Goal: Transaction & Acquisition: Book appointment/travel/reservation

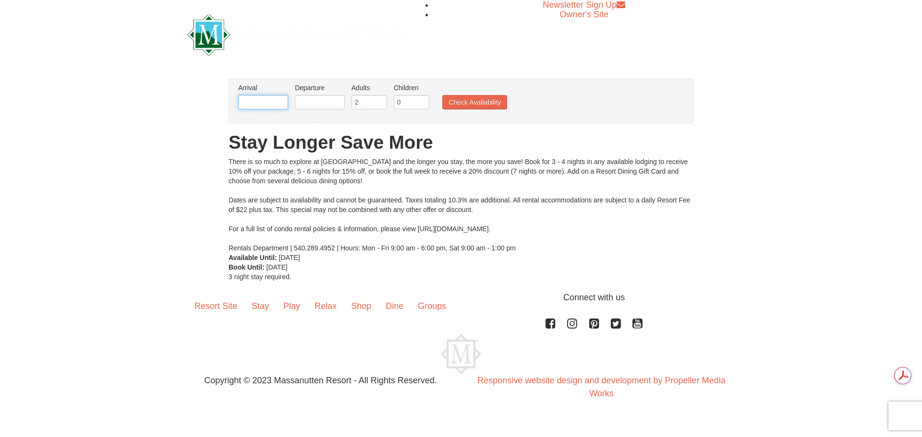
click at [258, 98] on input "text" at bounding box center [263, 102] width 50 height 14
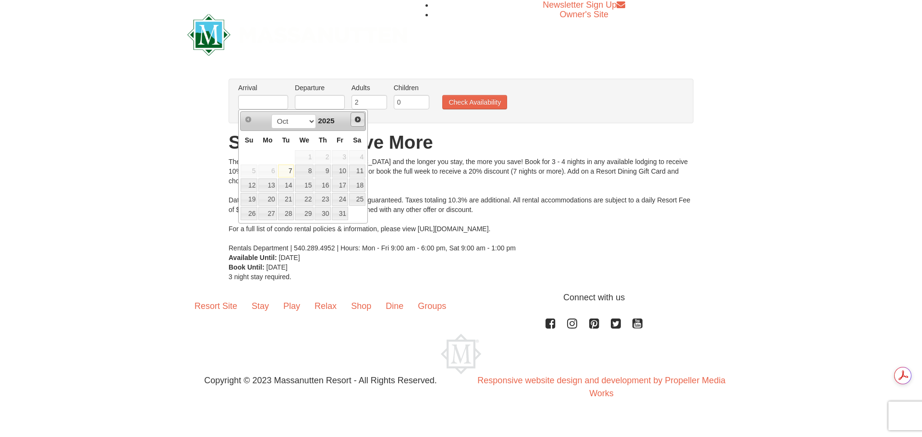
click at [359, 121] on span "Next" at bounding box center [358, 120] width 8 height 8
click at [310, 121] on select "Oct Nov Dec" at bounding box center [293, 121] width 45 height 14
click at [357, 202] on link "27" at bounding box center [357, 199] width 16 height 13
type input "[DATE]"
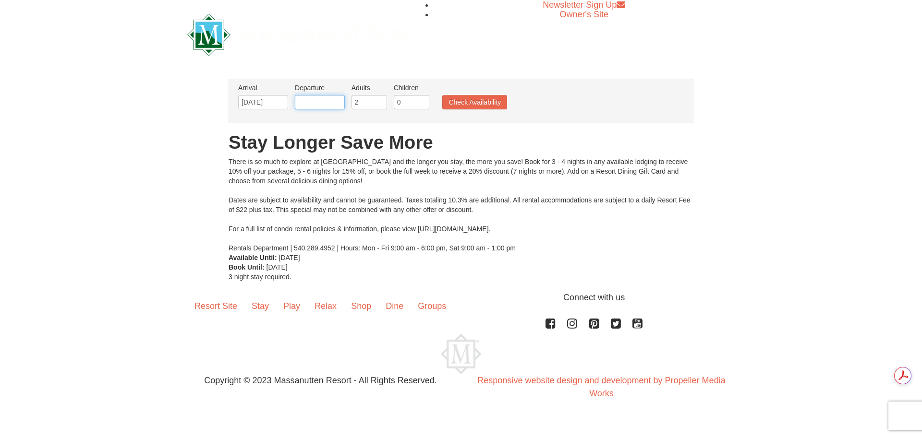
click at [317, 96] on input "text" at bounding box center [320, 102] width 50 height 14
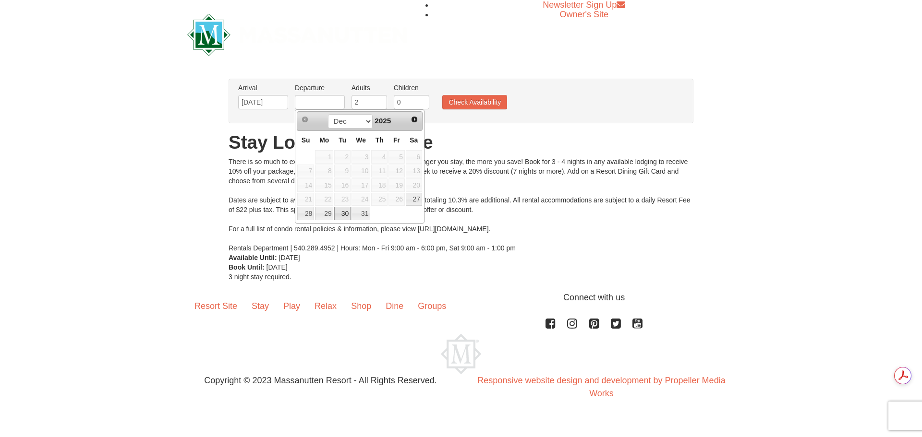
click at [344, 216] on link "30" at bounding box center [342, 213] width 16 height 13
type input "[DATE]"
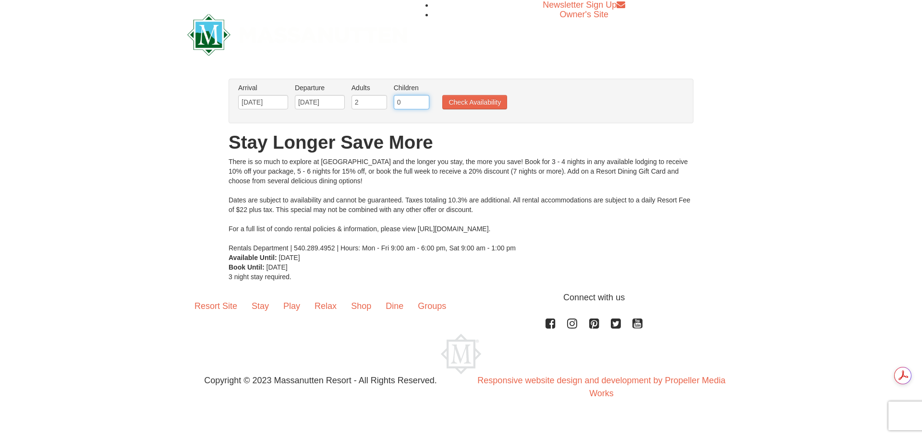
click at [415, 102] on input "0" at bounding box center [412, 102] width 36 height 14
click at [423, 100] on input "1" at bounding box center [412, 102] width 36 height 14
type input "2"
click at [423, 100] on input "2" at bounding box center [412, 102] width 36 height 14
click at [476, 103] on button "Check Availability" at bounding box center [474, 102] width 65 height 14
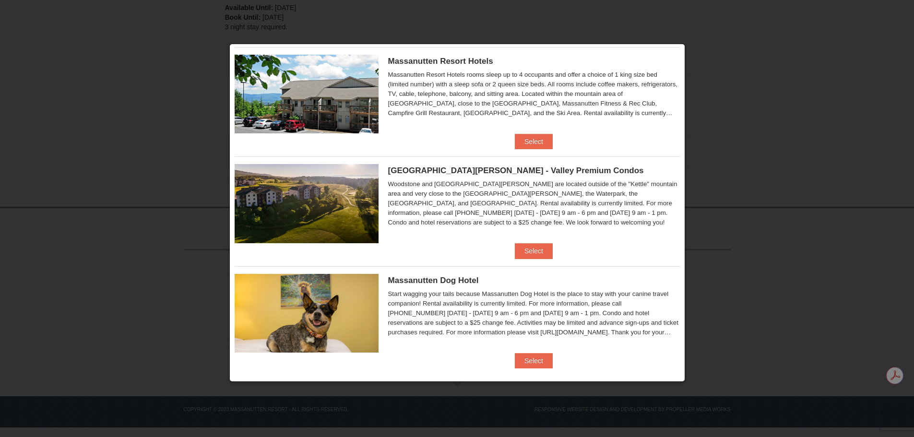
scroll to position [249, 0]
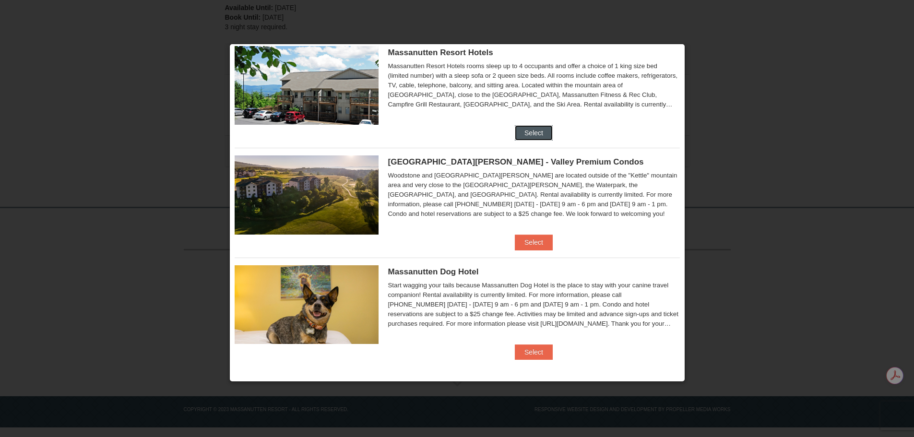
click at [534, 132] on button "Select" at bounding box center [534, 132] width 38 height 15
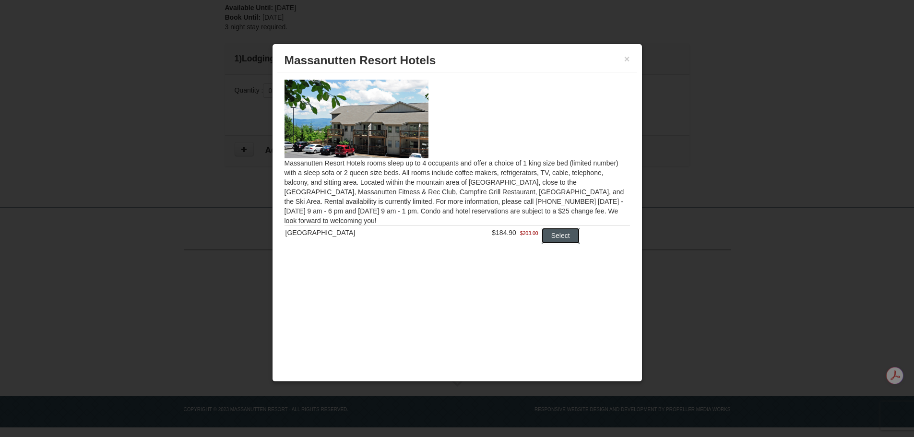
click at [554, 237] on button "Select" at bounding box center [561, 235] width 38 height 15
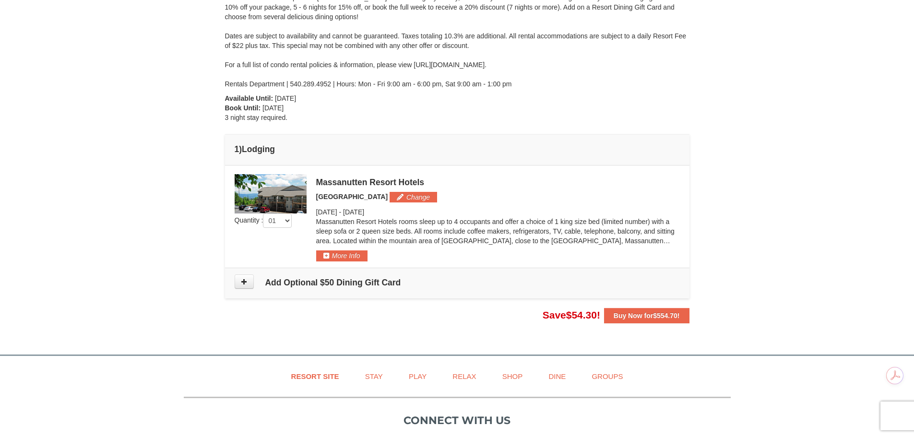
scroll to position [144, 0]
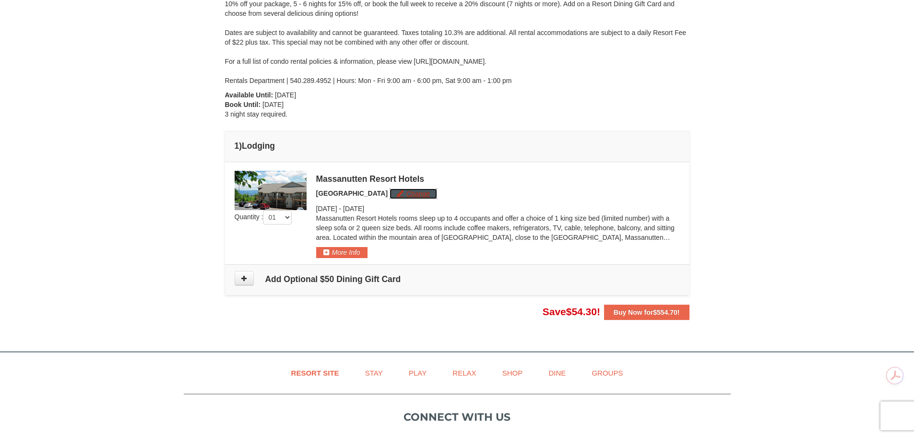
click at [411, 195] on button "Change" at bounding box center [414, 194] width 48 height 11
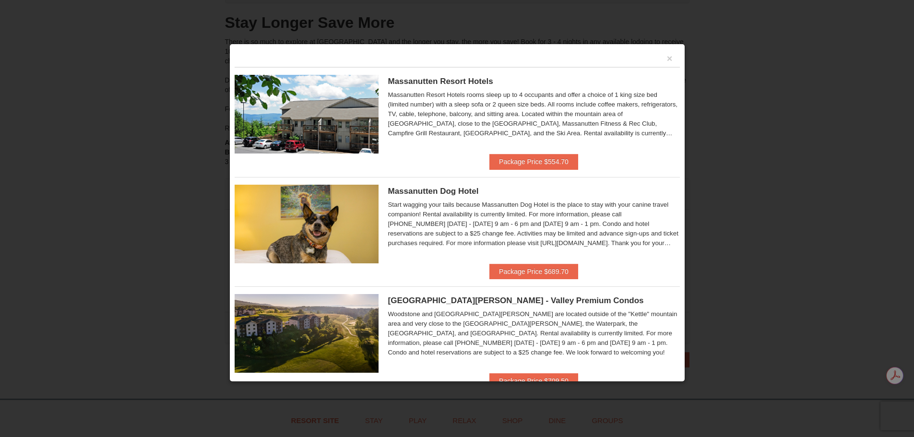
scroll to position [0, 0]
click at [547, 160] on button "Package Price $554.70" at bounding box center [534, 162] width 89 height 15
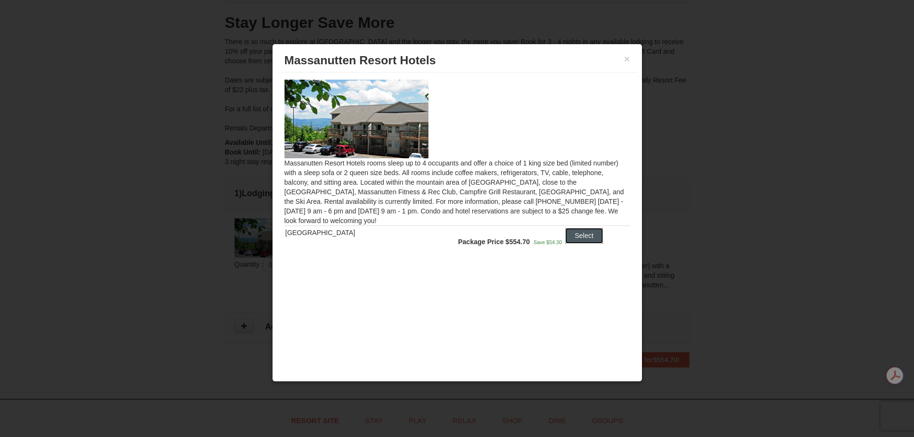
click at [584, 234] on button "Select" at bounding box center [584, 235] width 38 height 15
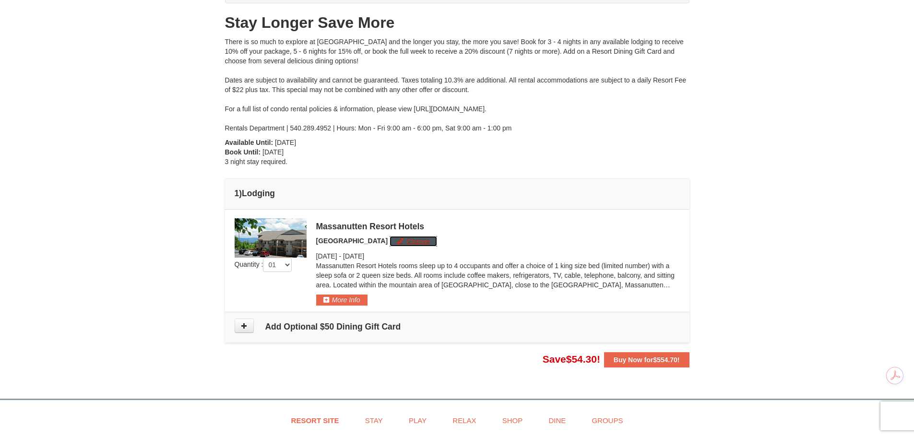
click at [397, 239] on button "Change" at bounding box center [414, 241] width 48 height 11
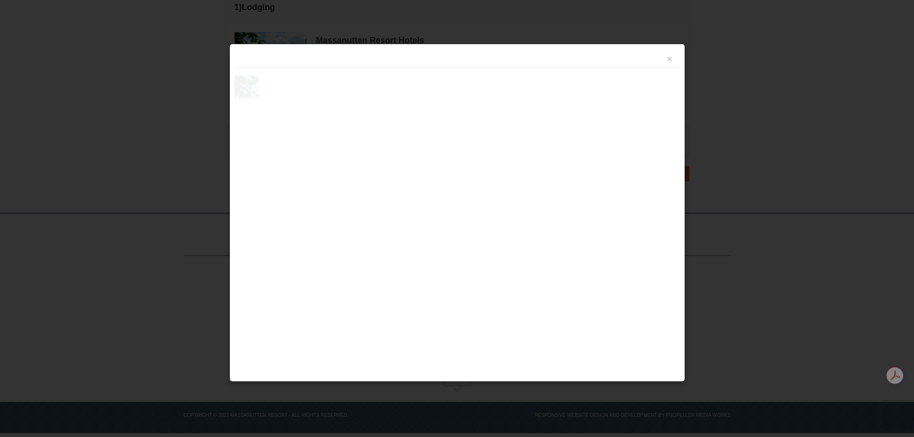
scroll to position [288, 0]
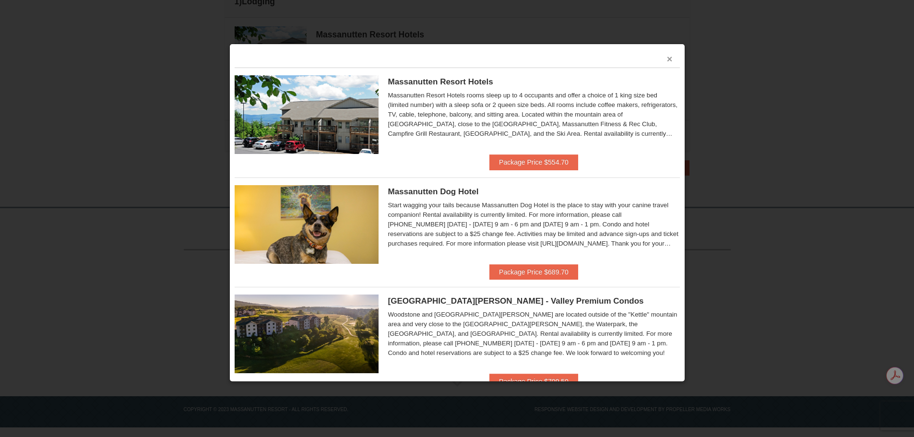
click at [667, 59] on button "×" at bounding box center [670, 59] width 6 height 10
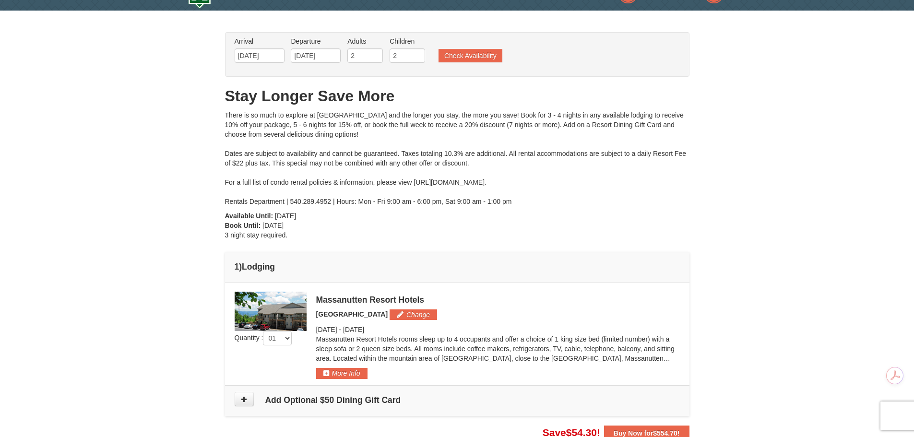
scroll to position [0, 0]
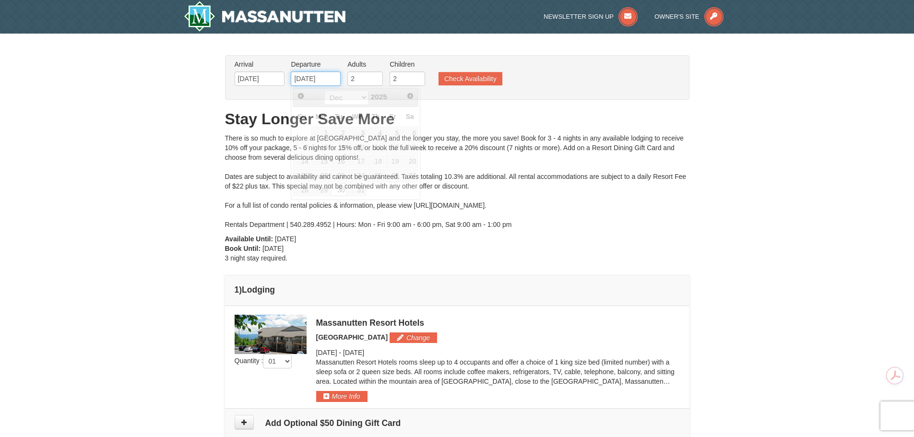
click at [327, 76] on input "[DATE]" at bounding box center [316, 79] width 50 height 14
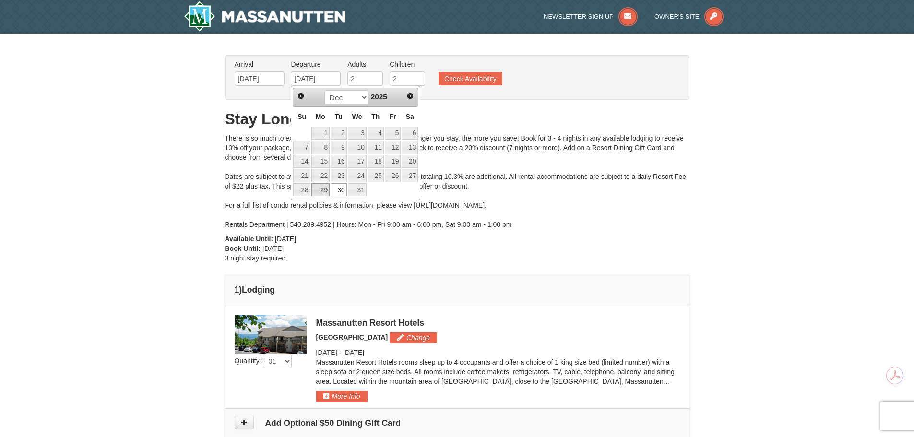
click at [323, 191] on link "29" at bounding box center [320, 189] width 18 height 13
type input "12/29/2025"
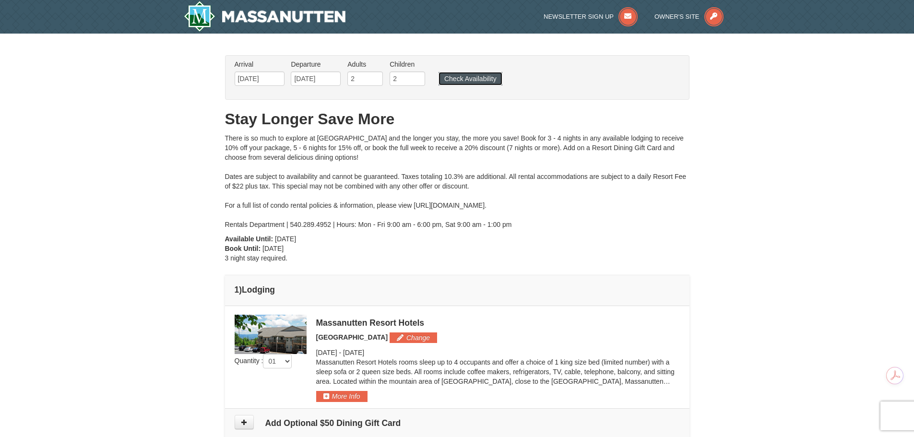
click at [479, 80] on button "Check Availability" at bounding box center [471, 78] width 64 height 13
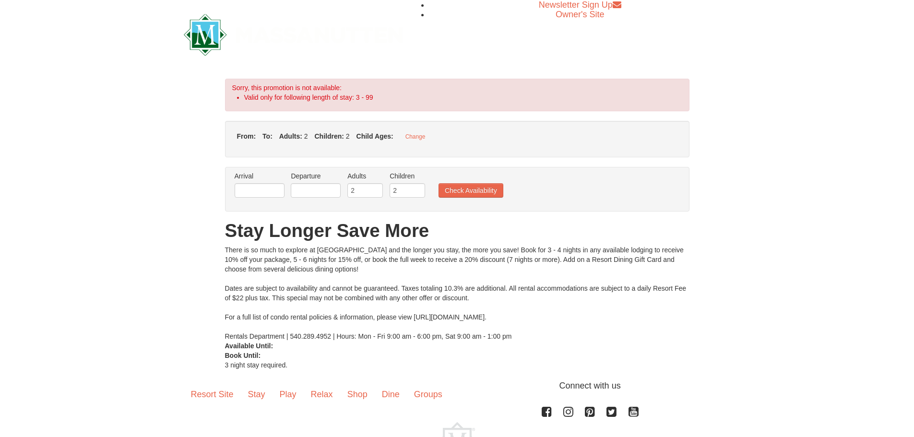
type input "[DATE]"
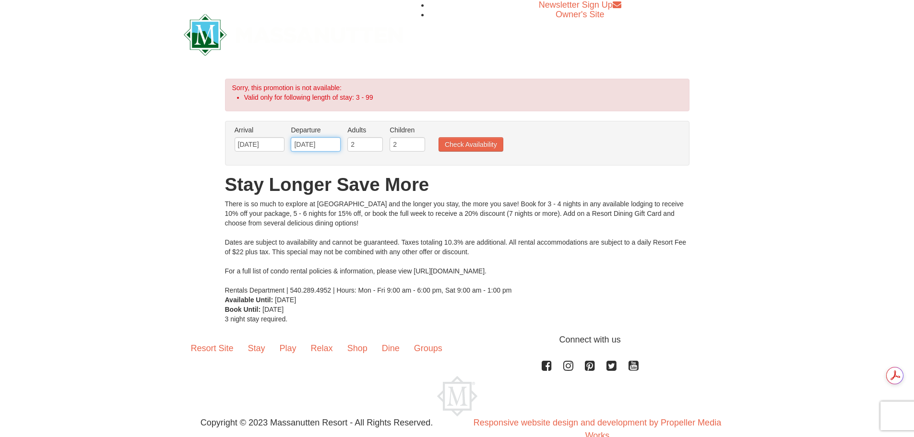
click at [326, 144] on input "[DATE]" at bounding box center [316, 144] width 50 height 14
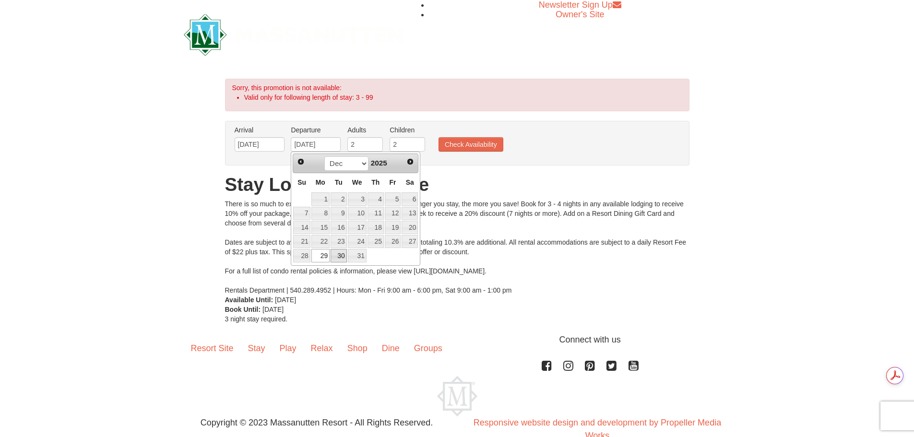
click at [340, 258] on link "30" at bounding box center [339, 255] width 16 height 13
type input "[DATE]"
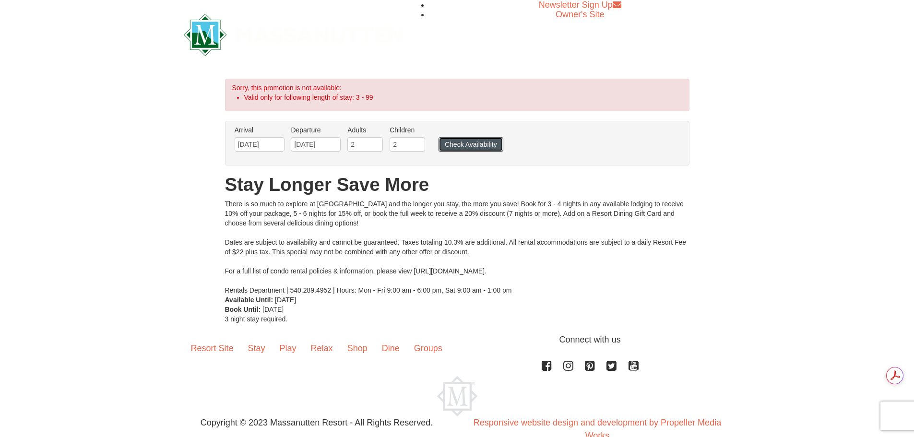
click at [485, 144] on button "Check Availability" at bounding box center [471, 144] width 65 height 14
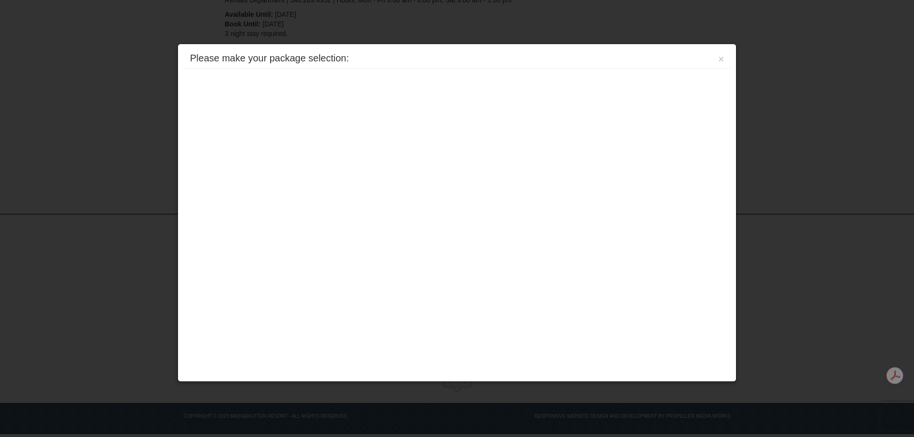
scroll to position [231, 0]
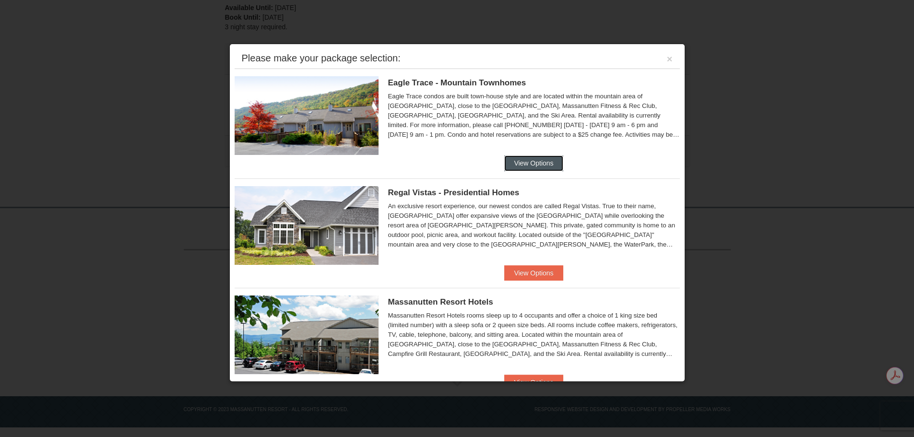
click at [536, 163] on button "View Options" at bounding box center [533, 163] width 59 height 15
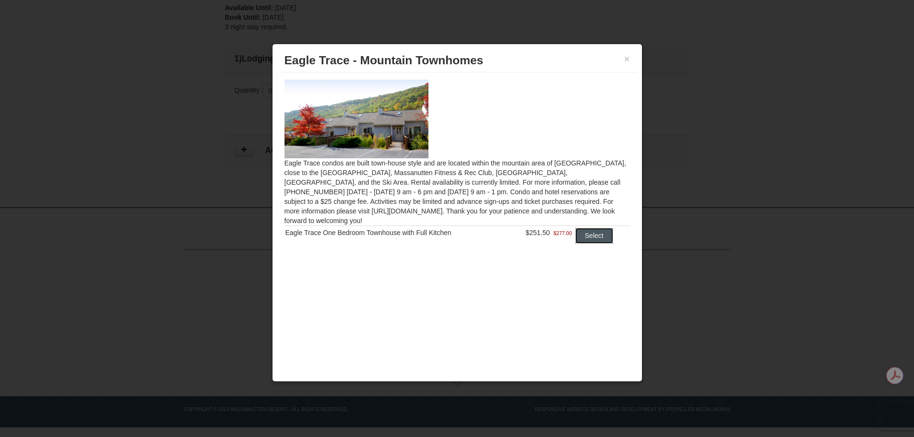
click at [594, 228] on button "Select" at bounding box center [594, 235] width 38 height 15
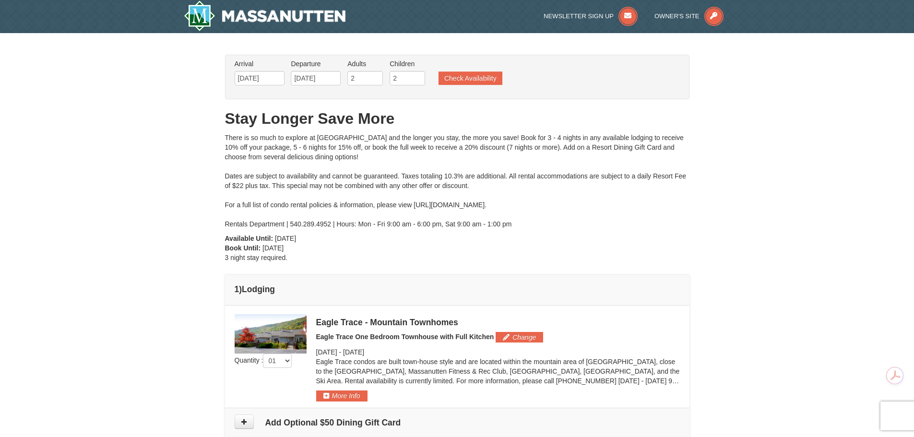
scroll to position [0, 0]
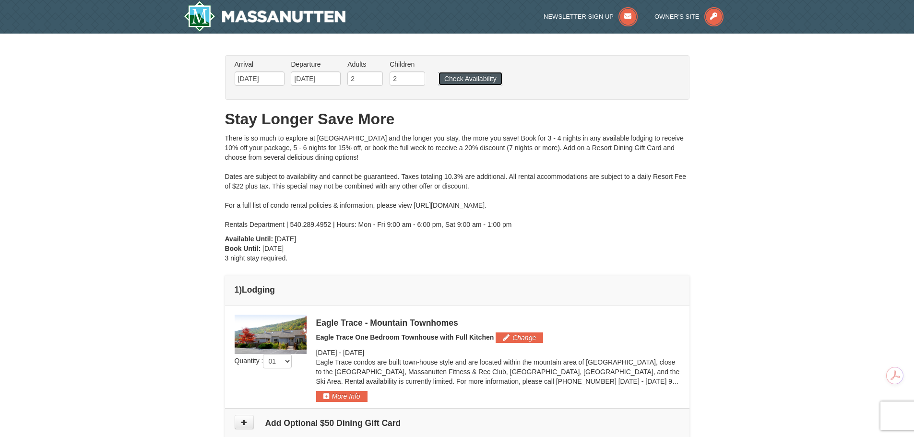
click at [471, 82] on button "Check Availability" at bounding box center [471, 78] width 64 height 13
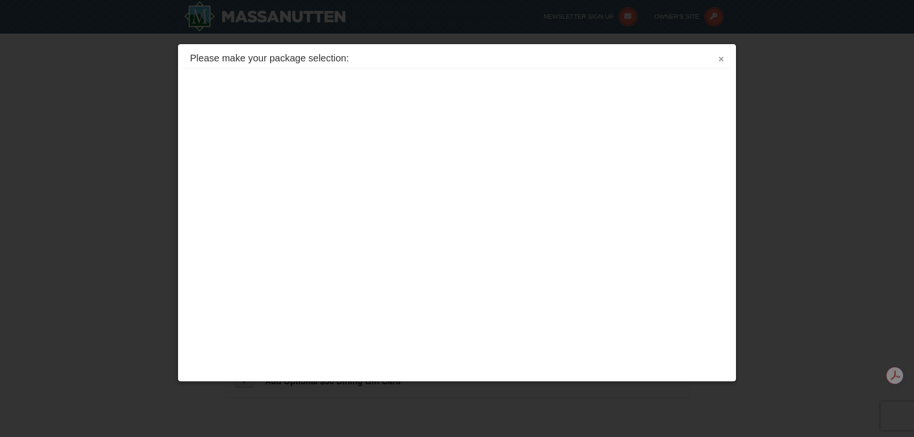
click at [722, 57] on button "×" at bounding box center [721, 59] width 6 height 10
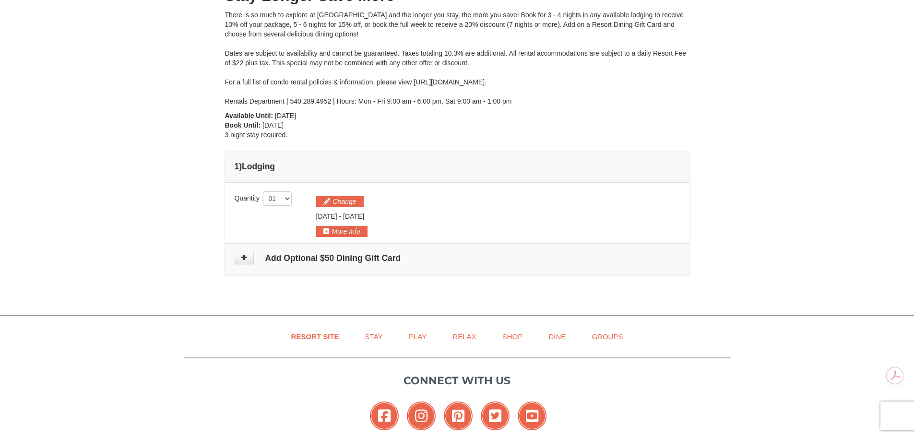
scroll to position [192, 0]
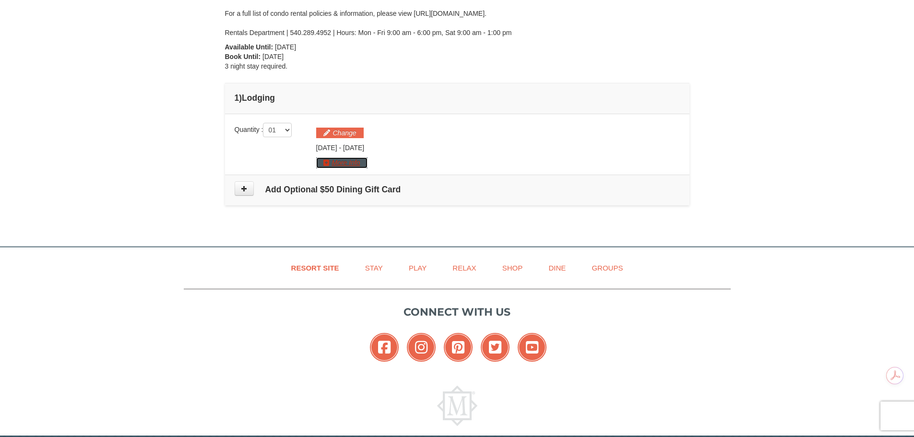
click at [339, 164] on button "More Info" at bounding box center [341, 162] width 51 height 11
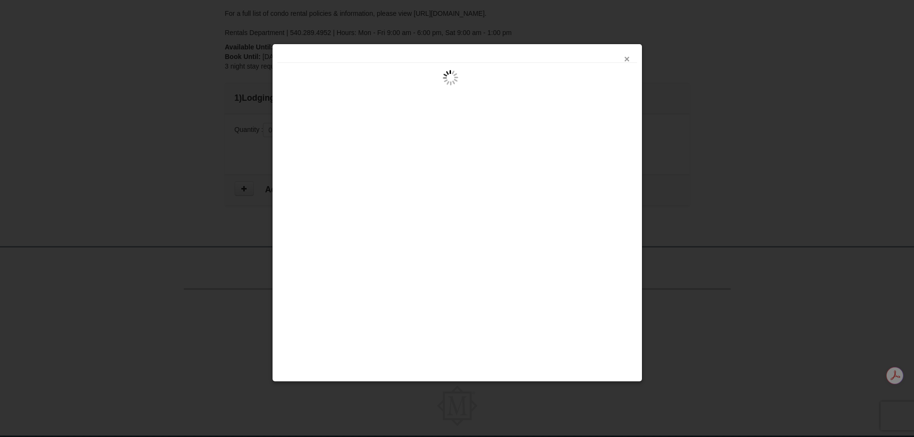
click at [624, 59] on button "×" at bounding box center [627, 59] width 6 height 10
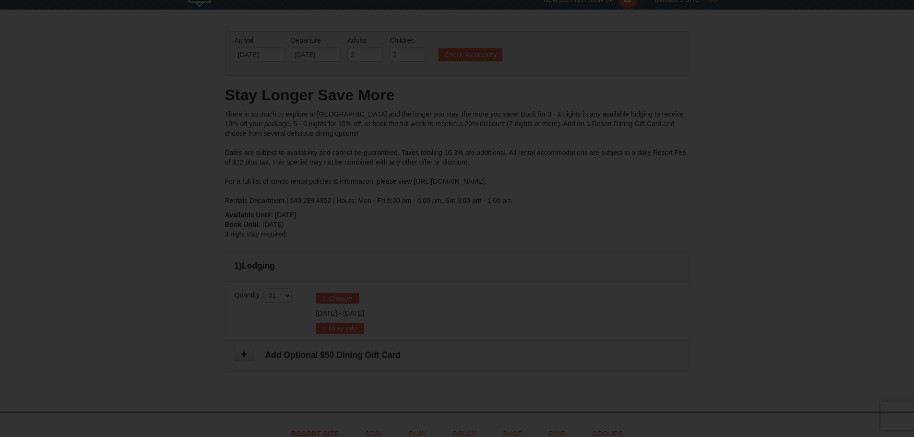
scroll to position [69, 0]
